Goal: Task Accomplishment & Management: Use online tool/utility

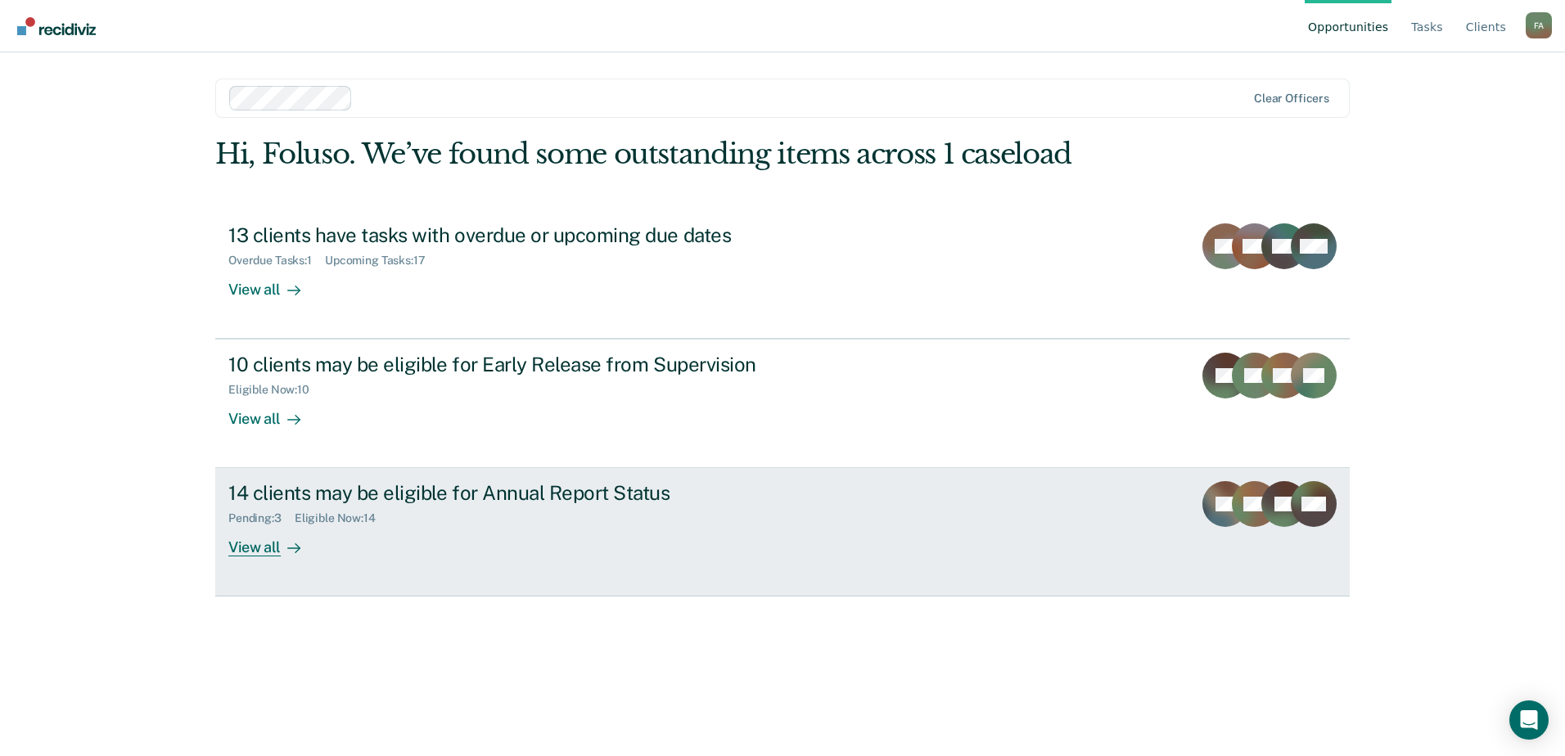
click at [419, 491] on div "14 clients may be eligible for Annual Report Status" at bounding box center [515, 493] width 574 height 24
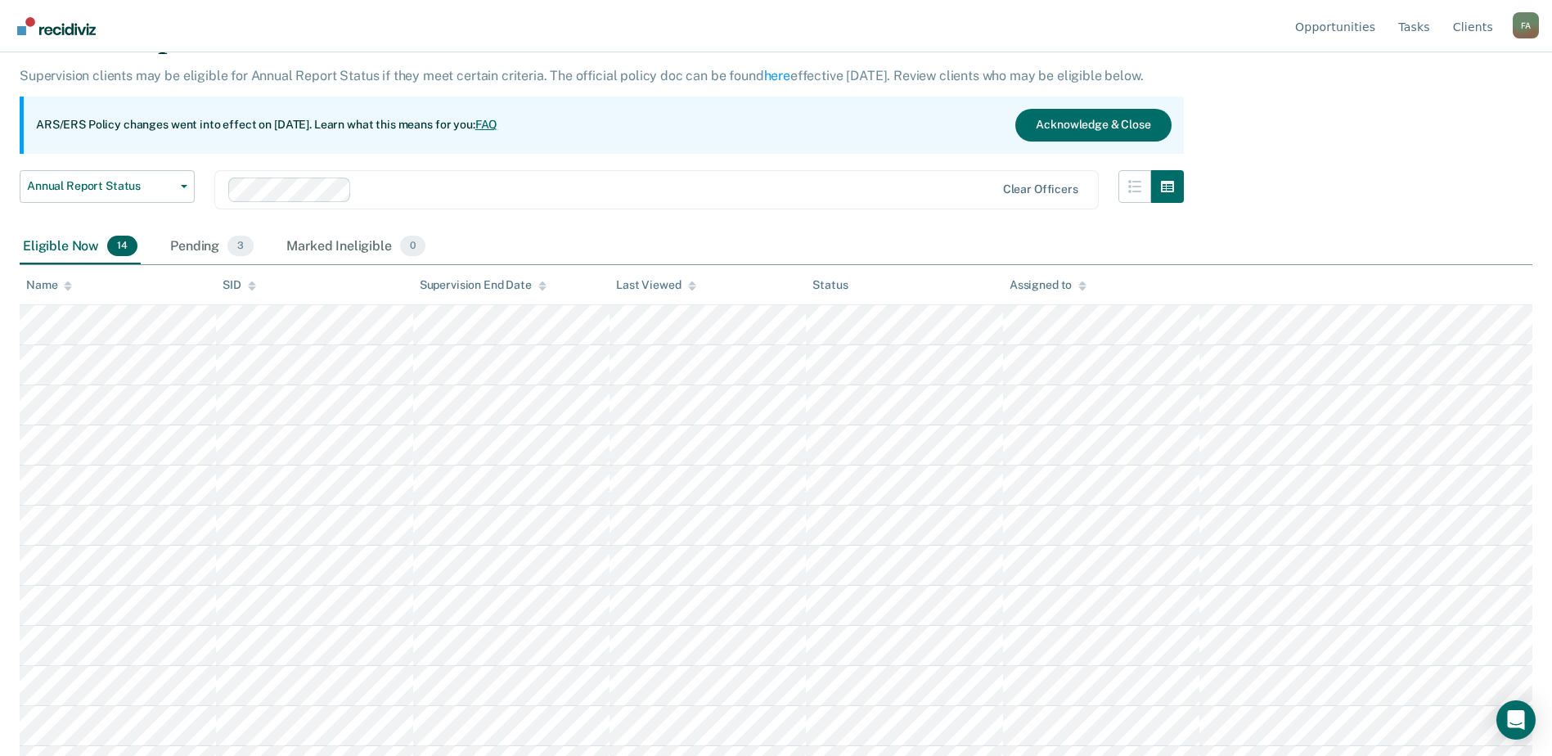
scroll to position [202, 0]
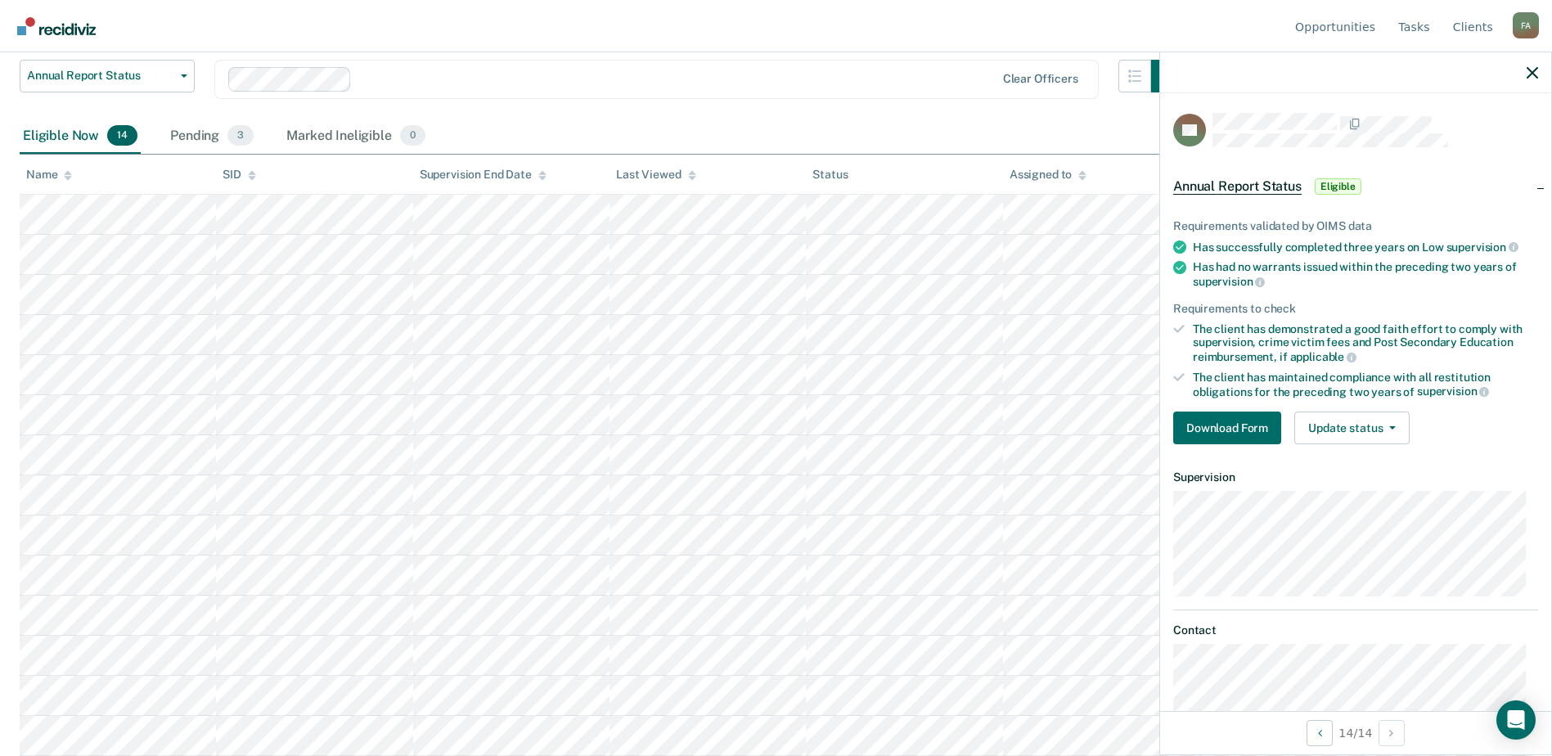
click at [1540, 70] on div at bounding box center [1355, 72] width 391 height 41
click at [1535, 77] on icon "button" at bounding box center [1532, 72] width 11 height 11
